Goal: Task Accomplishment & Management: Manage account settings

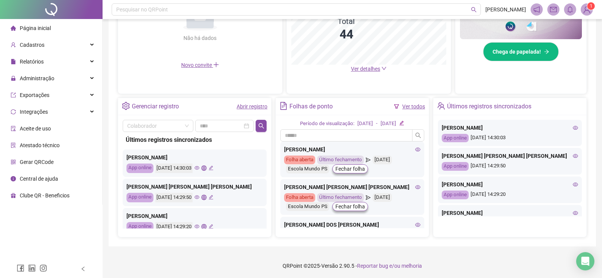
scroll to position [217, 0]
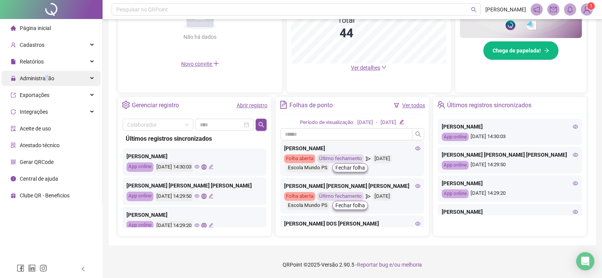
click at [46, 81] on span "Administração" at bounding box center [37, 78] width 35 height 6
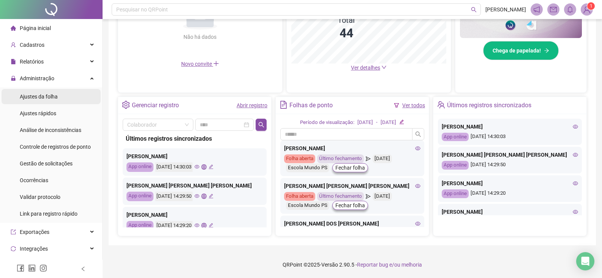
click at [52, 97] on span "Ajustes da folha" at bounding box center [39, 96] width 38 height 6
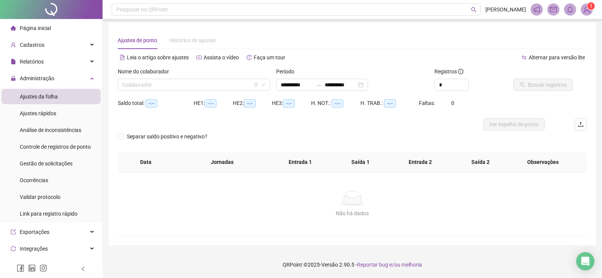
scroll to position [3, 0]
click at [199, 84] on input "search" at bounding box center [190, 84] width 136 height 11
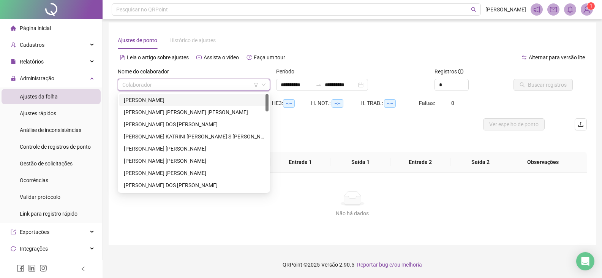
click at [197, 96] on div "[PERSON_NAME]" at bounding box center [194, 100] width 140 height 8
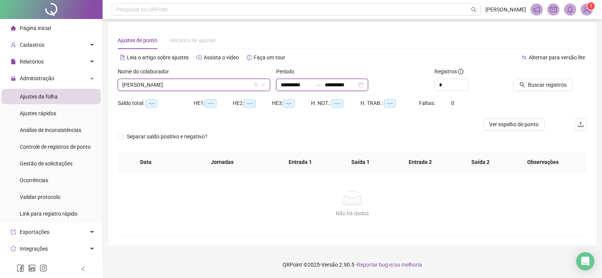
click at [357, 85] on input "**********" at bounding box center [341, 85] width 32 height 8
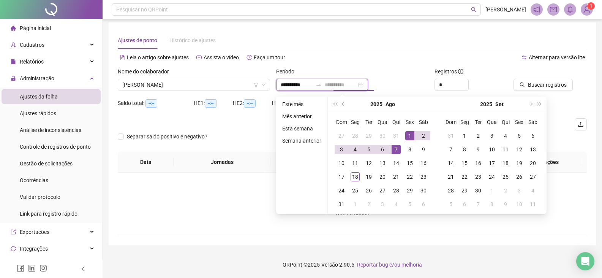
type input "**********"
click at [410, 136] on div "1" at bounding box center [409, 135] width 9 height 9
drag, startPoint x: 410, startPoint y: 136, endPoint x: 395, endPoint y: 148, distance: 19.5
click at [410, 136] on div "1" at bounding box center [409, 135] width 9 height 9
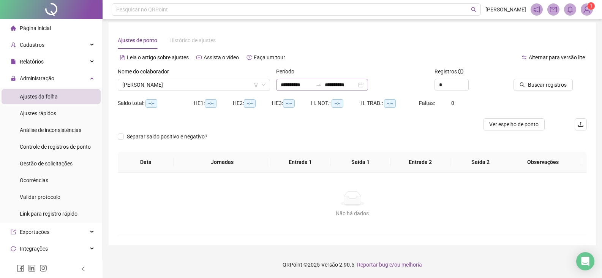
click at [368, 82] on div "**********" at bounding box center [322, 85] width 92 height 12
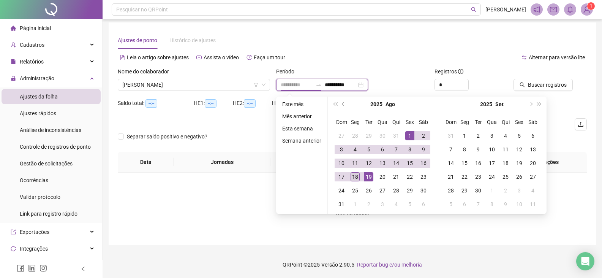
type input "**********"
click at [354, 177] on div "18" at bounding box center [354, 176] width 9 height 9
type input "**********"
click at [409, 135] on div "1" at bounding box center [409, 135] width 9 height 9
type input "**********"
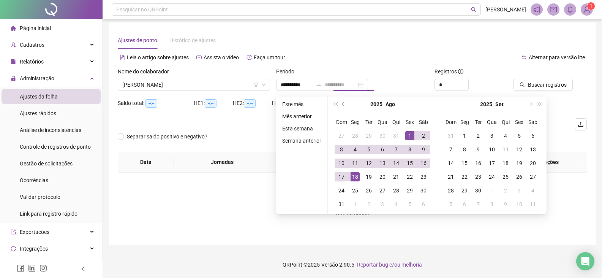
type input "**********"
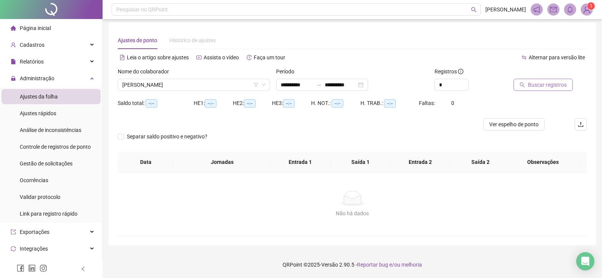
click at [543, 86] on span "Buscar registros" at bounding box center [547, 85] width 39 height 8
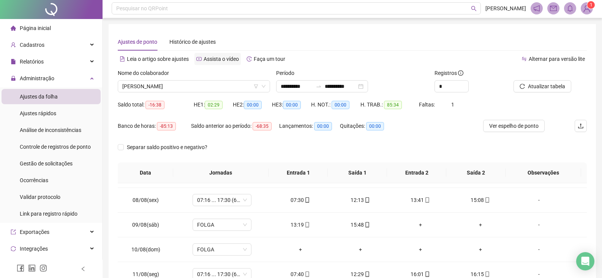
scroll to position [0, 0]
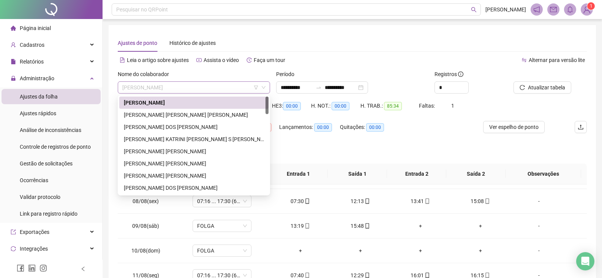
click at [203, 89] on span "[PERSON_NAME]" at bounding box center [193, 87] width 143 height 11
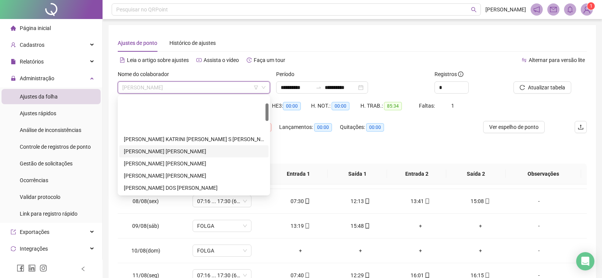
scroll to position [38, 0]
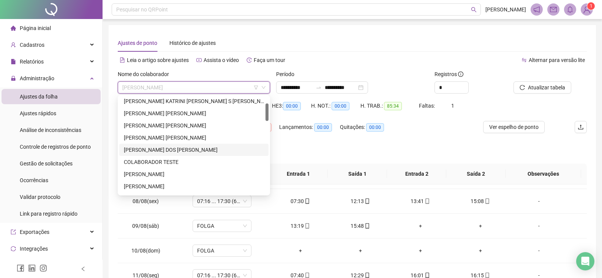
click at [169, 149] on div "[PERSON_NAME] DOS [PERSON_NAME]" at bounding box center [194, 149] width 140 height 8
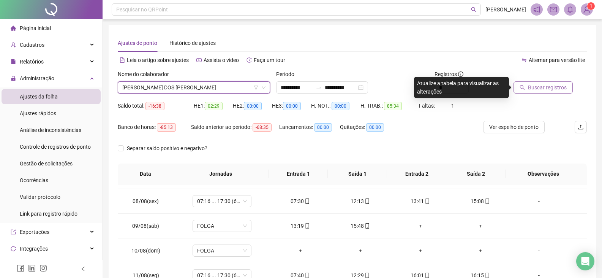
click at [550, 86] on span "Buscar registros" at bounding box center [547, 87] width 39 height 8
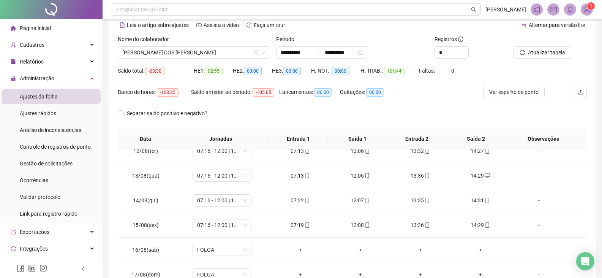
scroll to position [35, 0]
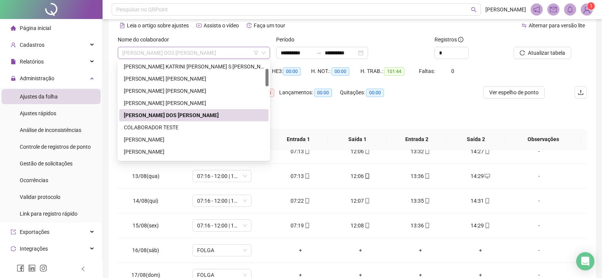
click at [208, 55] on span "[PERSON_NAME] DOS [PERSON_NAME]" at bounding box center [193, 52] width 143 height 11
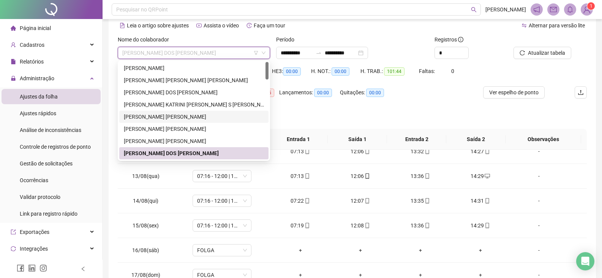
scroll to position [0, 0]
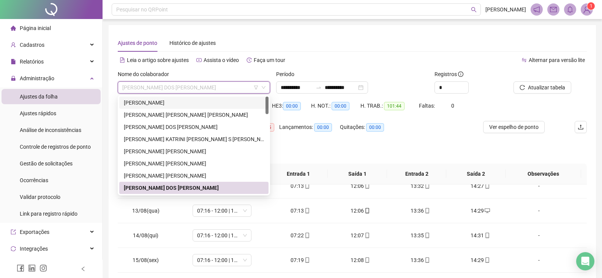
click at [210, 102] on div "[PERSON_NAME]" at bounding box center [194, 102] width 140 height 8
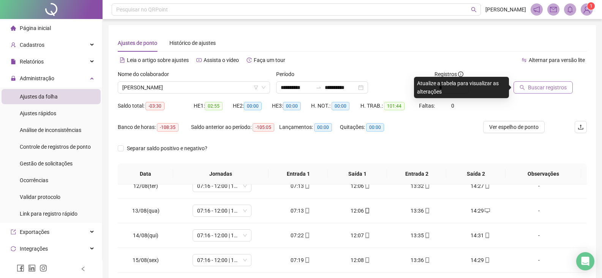
click at [536, 90] on span "Buscar registros" at bounding box center [547, 87] width 39 height 8
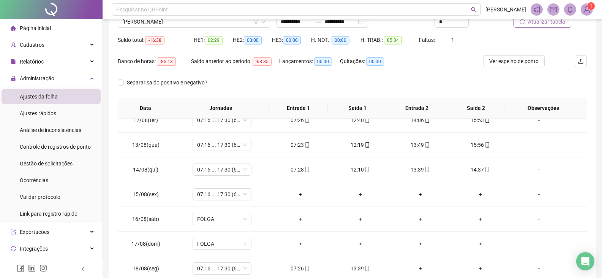
scroll to position [111, 0]
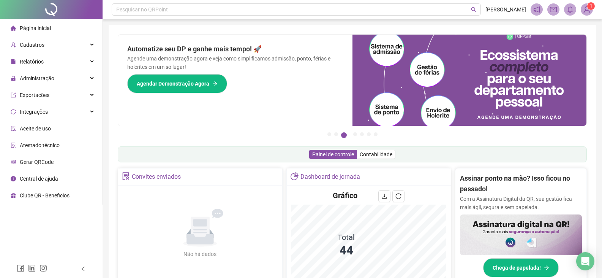
drag, startPoint x: 0, startPoint y: 0, endPoint x: 24, endPoint y: 24, distance: 34.4
click at [24, 26] on span "Página inicial" at bounding box center [35, 28] width 31 height 6
click at [60, 79] on div "Administração" at bounding box center [51, 78] width 99 height 15
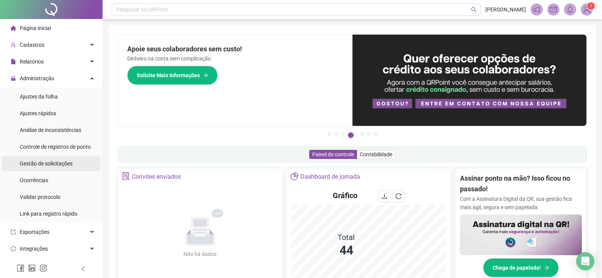
click at [69, 164] on span "Gestão de solicitações" at bounding box center [46, 163] width 53 height 6
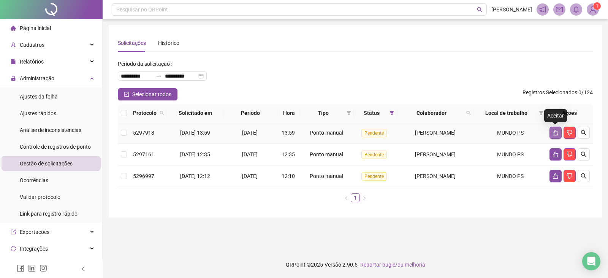
click at [556, 132] on icon "like" at bounding box center [555, 133] width 5 height 6
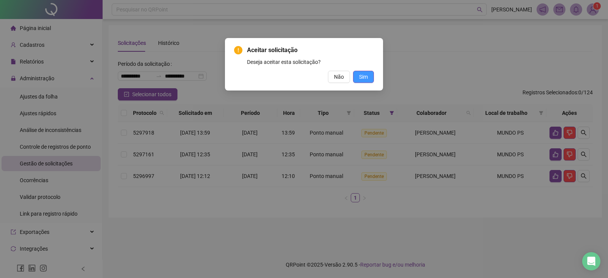
click at [363, 77] on span "Sim" at bounding box center [363, 77] width 9 height 8
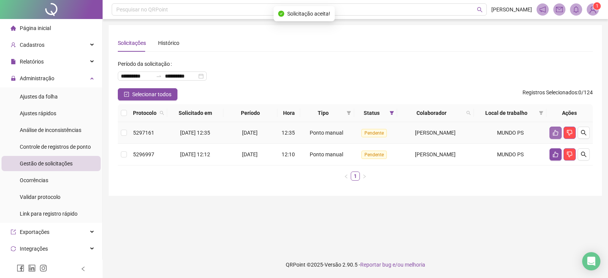
click at [553, 130] on icon "like" at bounding box center [555, 132] width 6 height 6
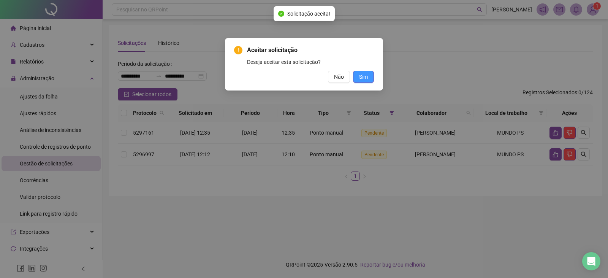
click at [367, 77] on span "Sim" at bounding box center [363, 77] width 9 height 8
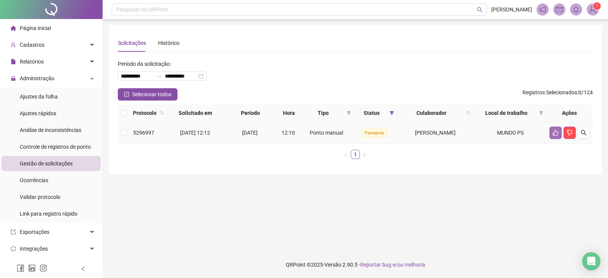
click at [550, 136] on button "button" at bounding box center [555, 132] width 12 height 12
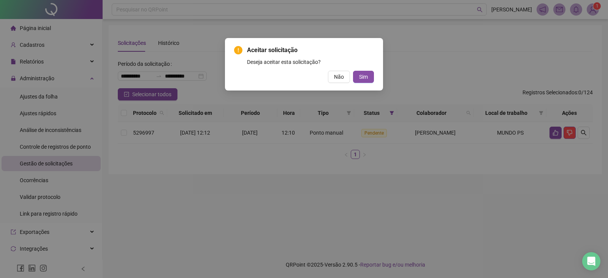
click at [363, 84] on div "Aceitar solicitação Deseja aceitar esta solicitação? Não Sim" at bounding box center [304, 64] width 158 height 52
click at [360, 79] on span "Sim" at bounding box center [363, 77] width 9 height 8
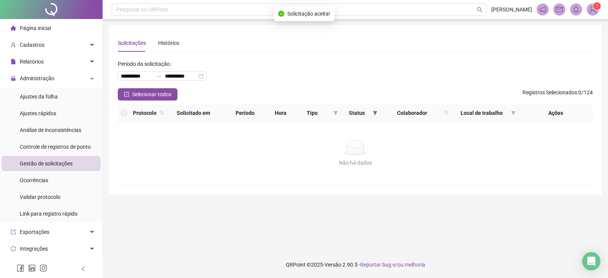
click at [44, 27] on span "Página inicial" at bounding box center [35, 28] width 31 height 6
